Goal: Transaction & Acquisition: Purchase product/service

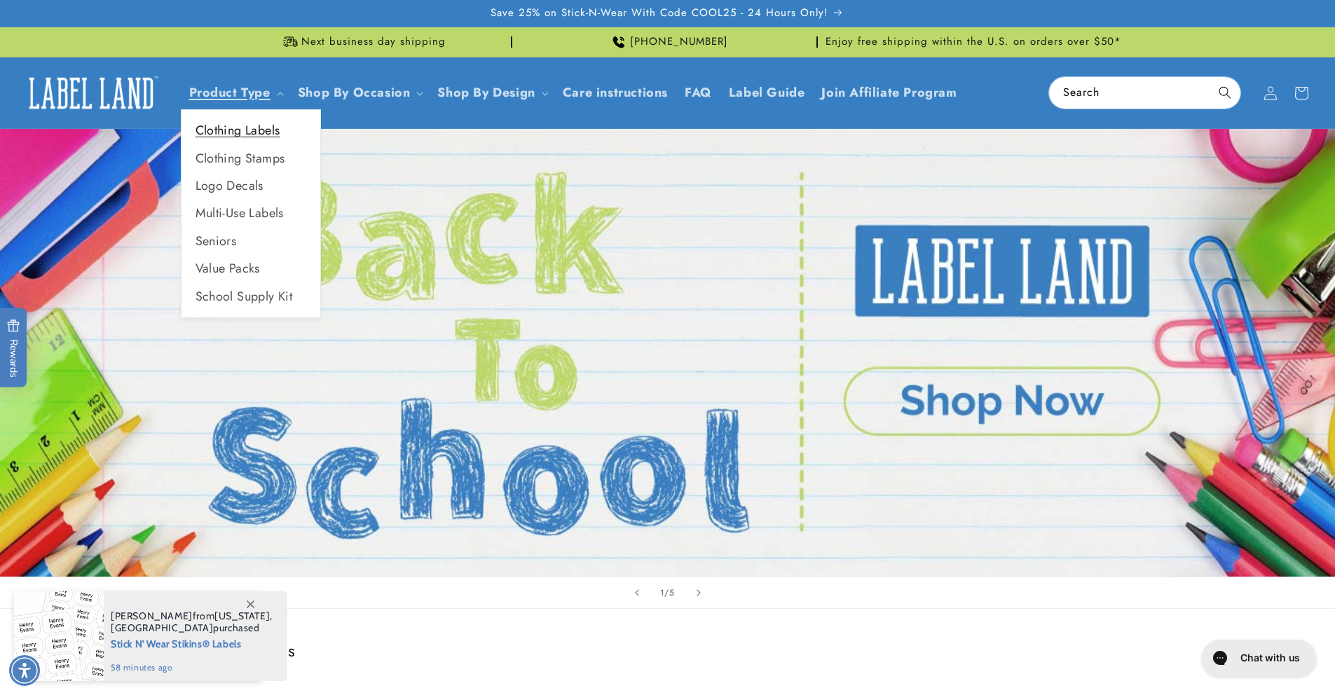
click at [254, 134] on link "Clothing Labels" at bounding box center [251, 130] width 139 height 27
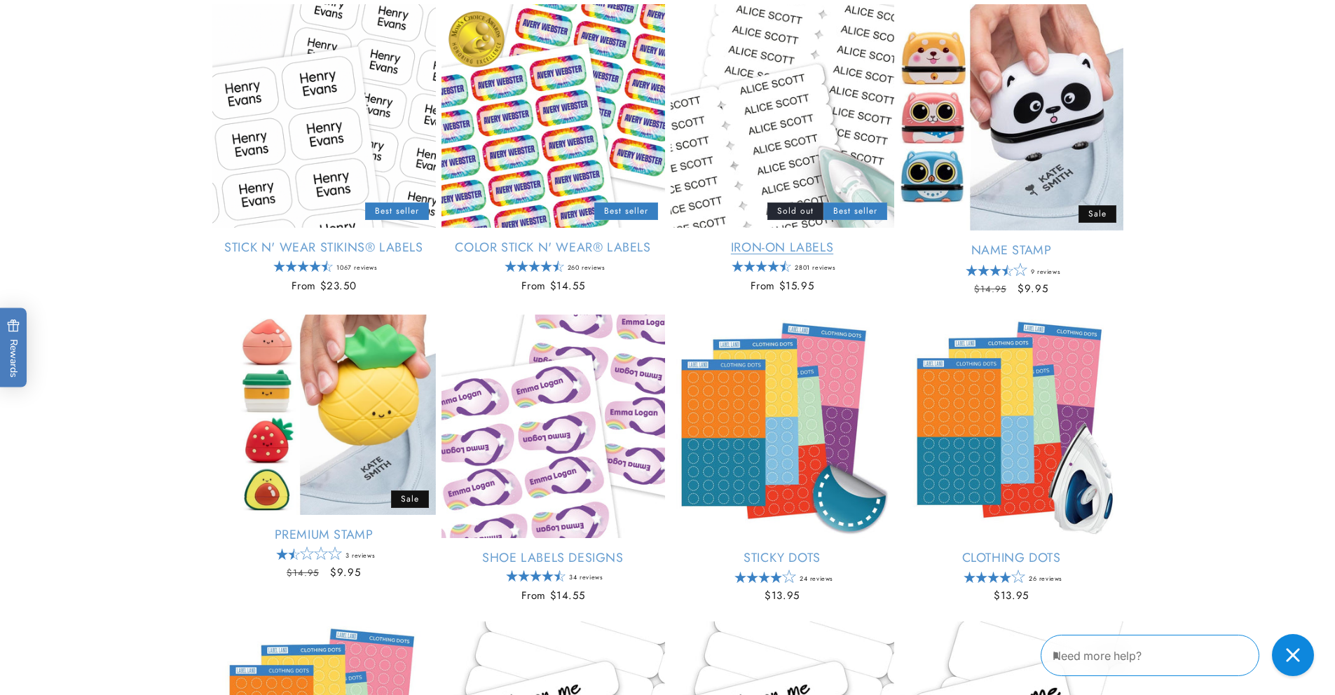
click at [772, 240] on link "Iron-On Labels" at bounding box center [783, 248] width 224 height 16
